Goal: Check status: Check status

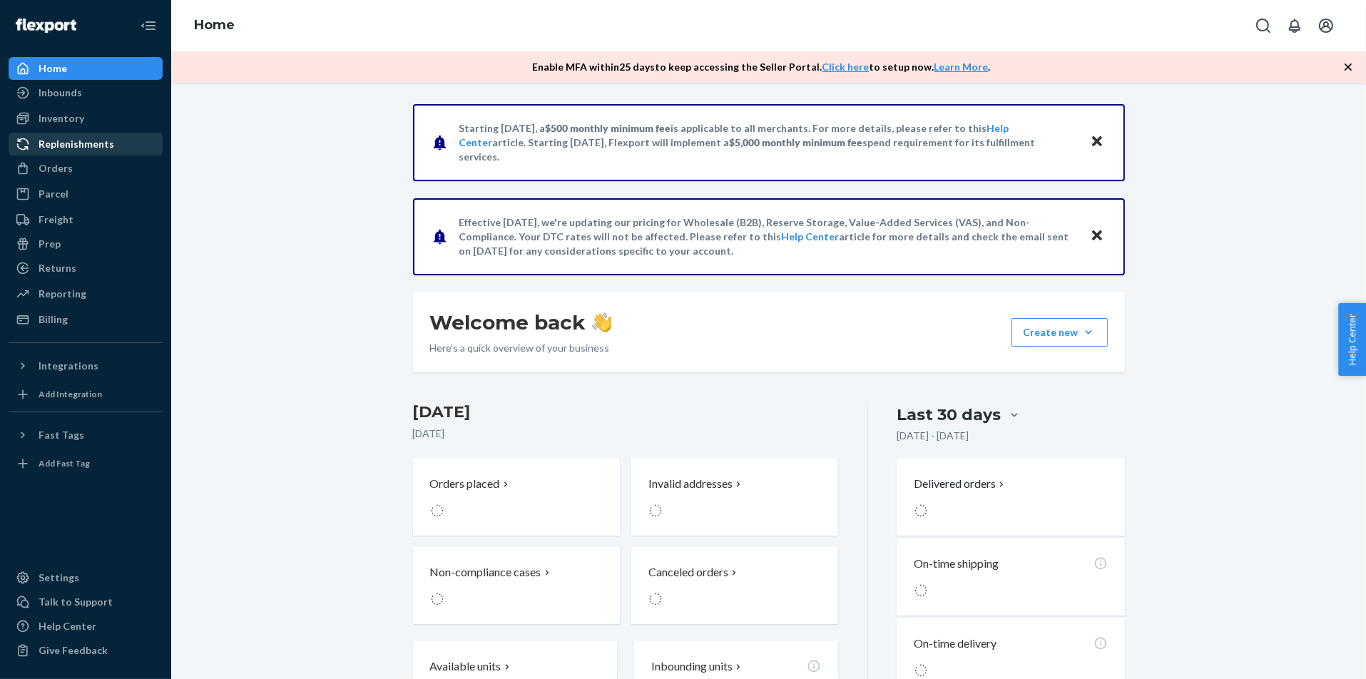
click at [104, 147] on div "Replenishments" at bounding box center [77, 144] width 76 height 14
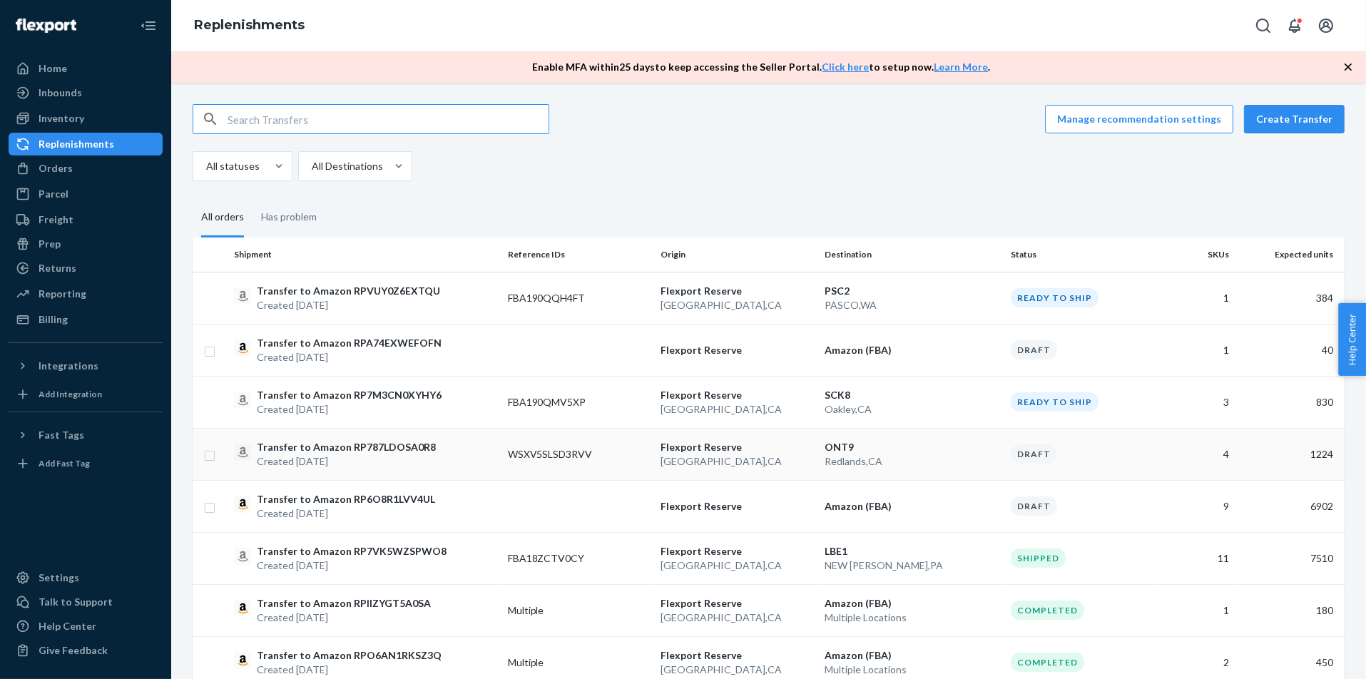
scroll to position [54, 0]
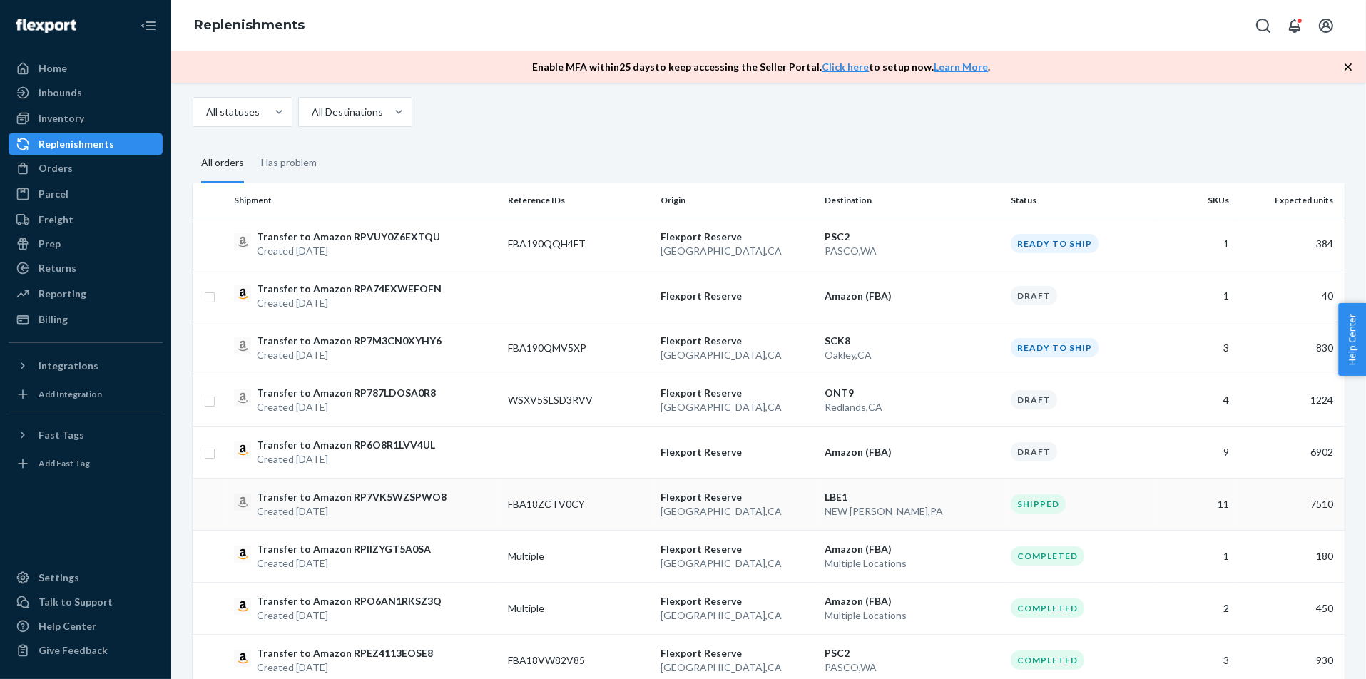
click at [814, 507] on td "[GEOGRAPHIC_DATA] [GEOGRAPHIC_DATA] , [GEOGRAPHIC_DATA]" at bounding box center [737, 504] width 164 height 52
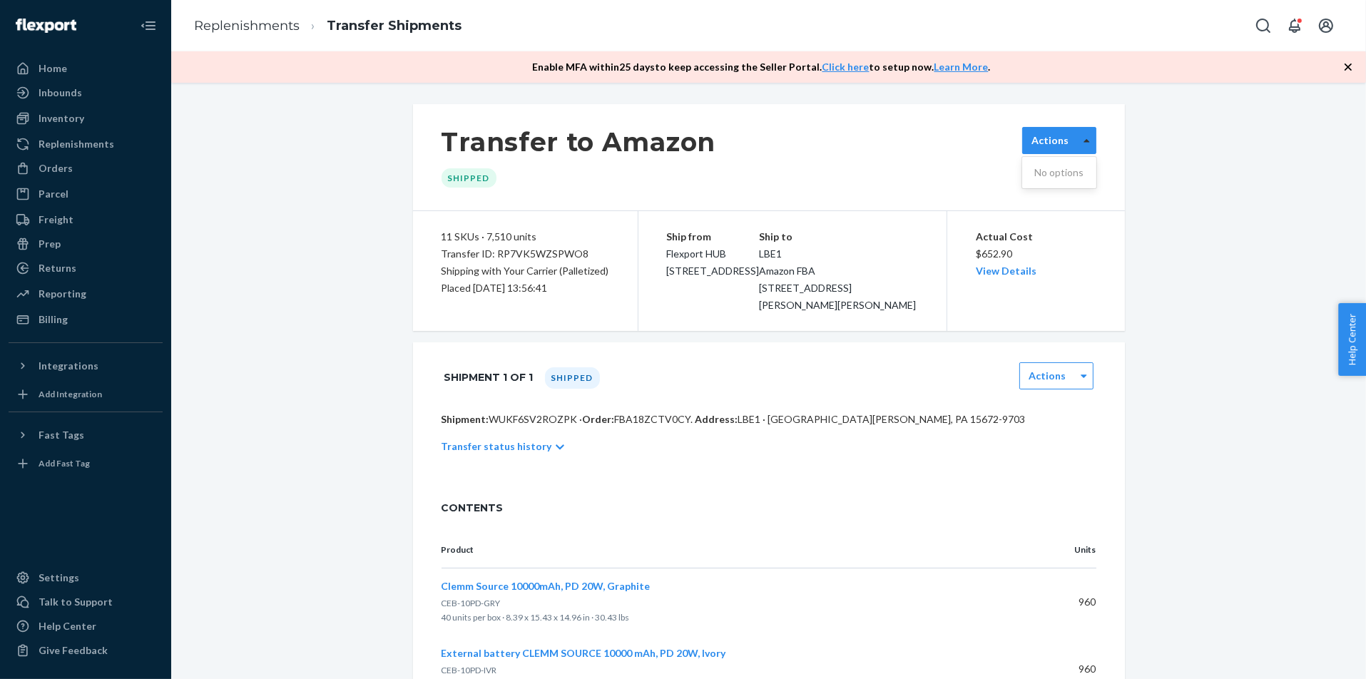
click at [1090, 138] on div at bounding box center [1087, 140] width 18 height 21
click at [1079, 387] on div at bounding box center [1084, 375] width 18 height 21
click at [1121, 382] on div "Shipment 1 of 1 Shipped Actions" at bounding box center [769, 377] width 712 height 70
